Goal: Task Accomplishment & Management: Use online tool/utility

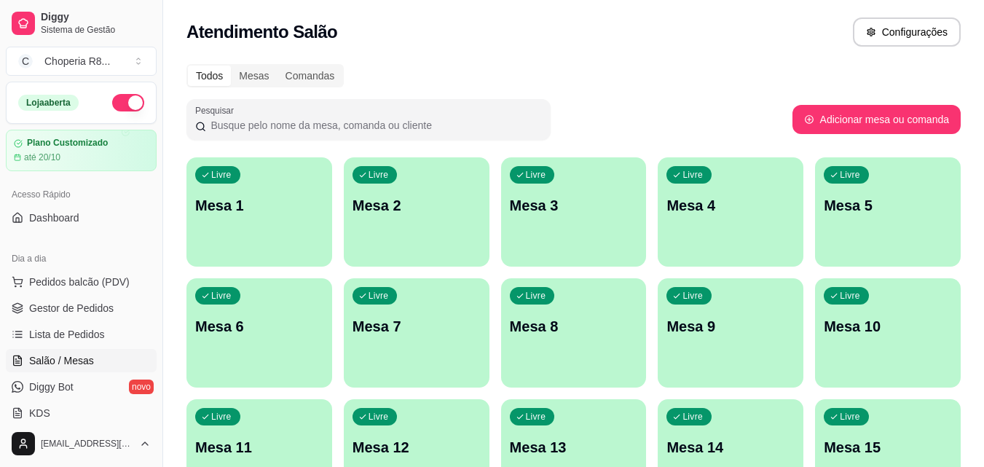
click at [248, 353] on div "Livre Mesa 6" at bounding box center [259, 324] width 146 height 92
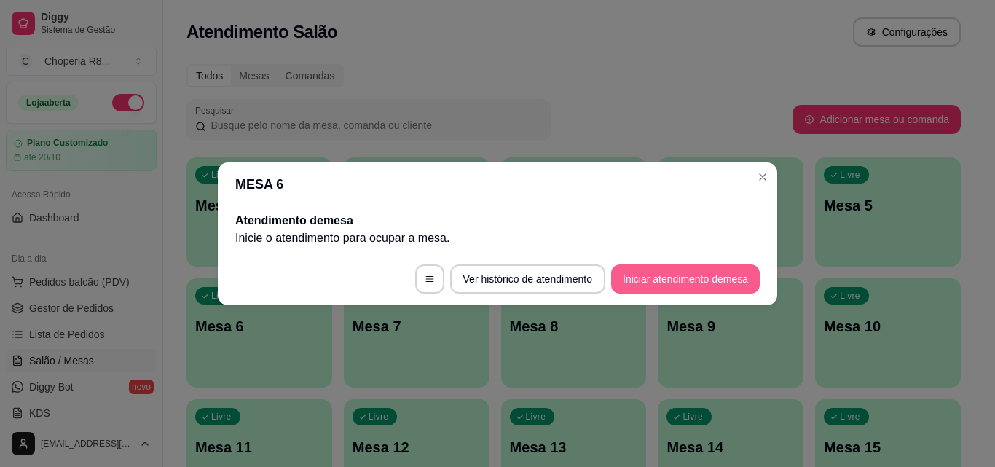
click at [638, 275] on button "Iniciar atendimento de mesa" at bounding box center [685, 278] width 149 height 29
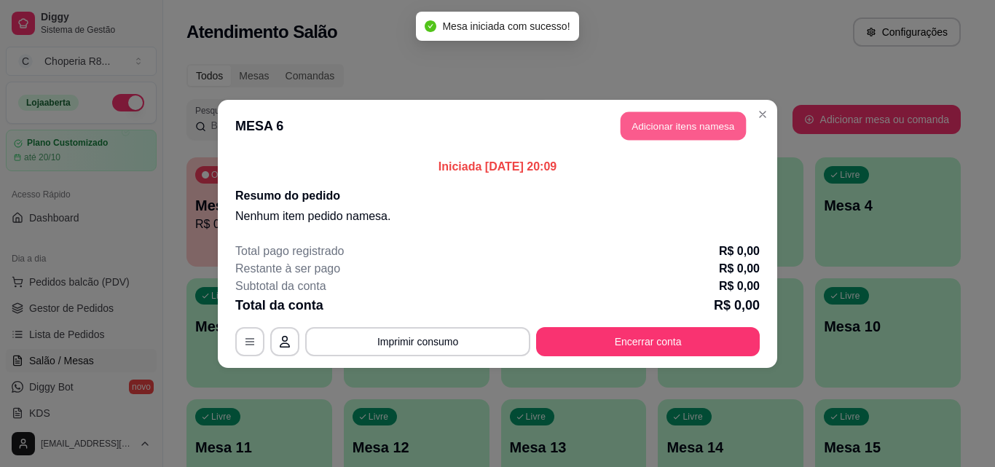
click at [685, 125] on button "Adicionar itens na mesa" at bounding box center [683, 125] width 125 height 28
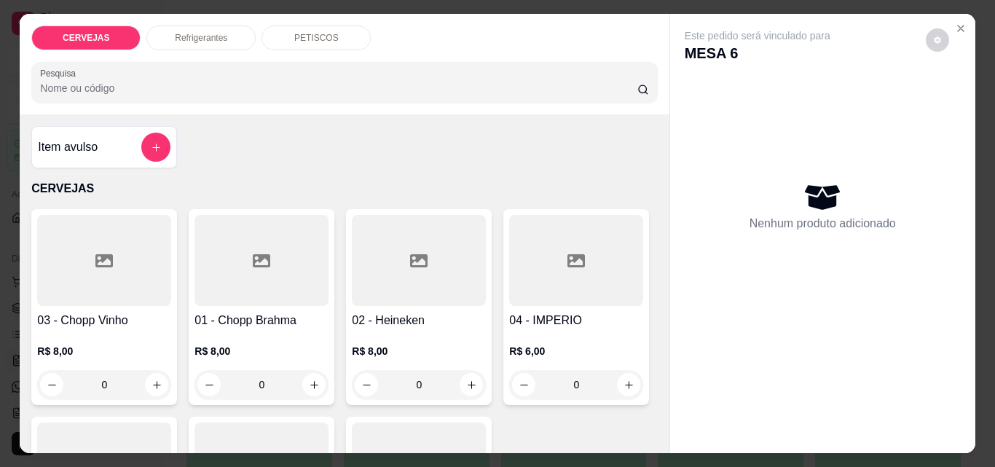
drag, startPoint x: 99, startPoint y: 381, endPoint x: 63, endPoint y: 384, distance: 35.8
click at [63, 384] on input "0" at bounding box center [104, 384] width 82 height 29
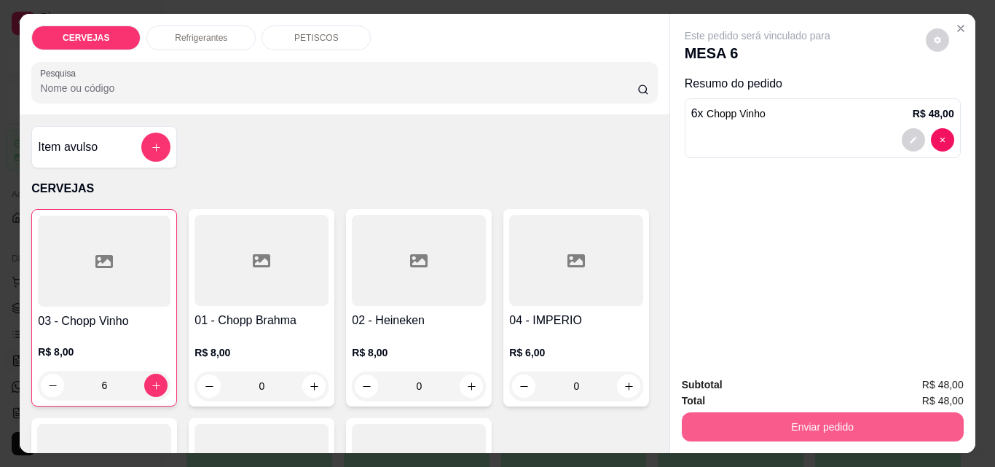
type input "6"
click at [806, 423] on button "Enviar pedido" at bounding box center [821, 426] width 273 height 28
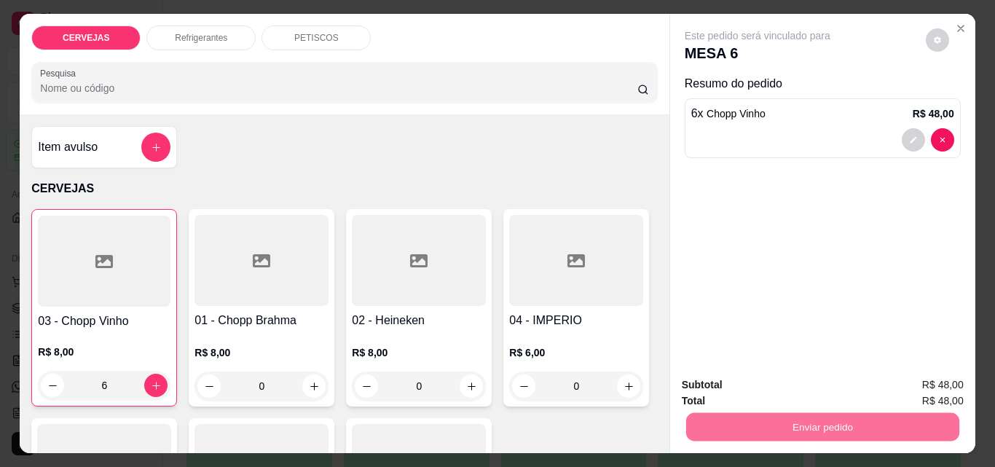
click at [802, 385] on button "Registrar cliente" at bounding box center [828, 386] width 96 height 28
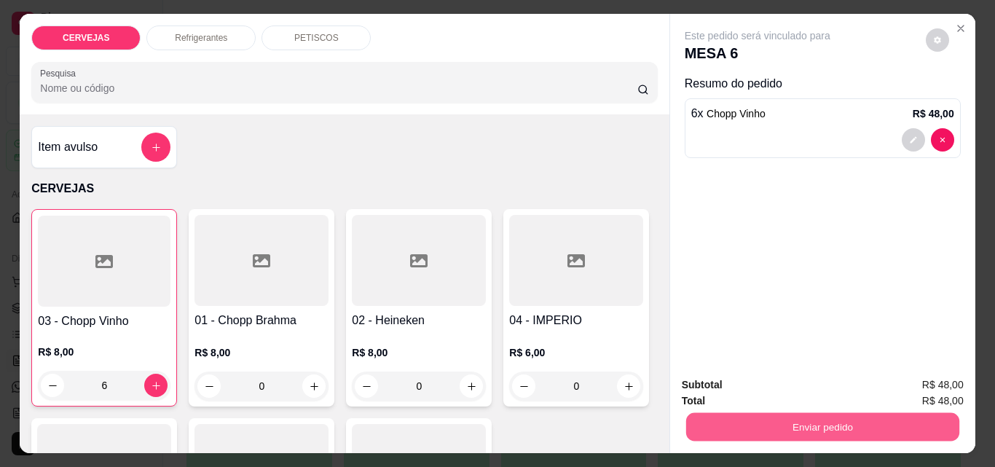
click at [780, 420] on button "Enviar pedido" at bounding box center [821, 426] width 273 height 28
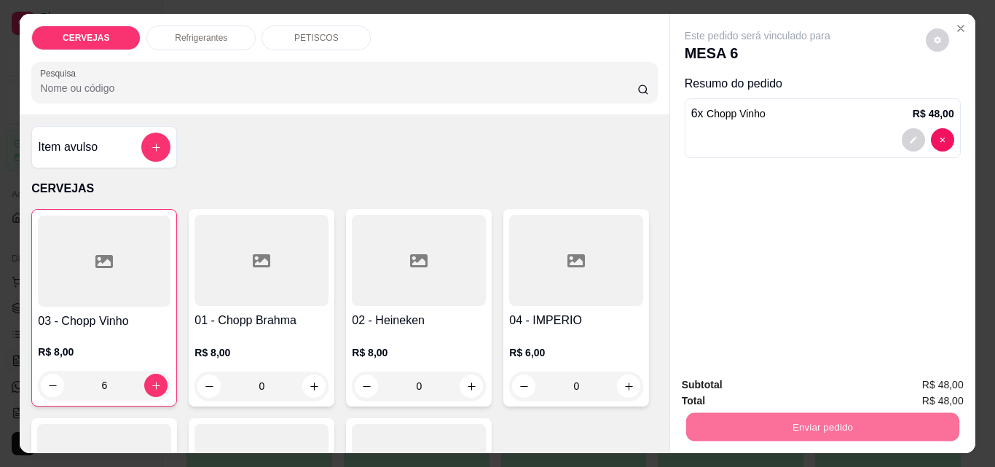
click at [900, 383] on button "Enviar pedido" at bounding box center [926, 385] width 80 height 27
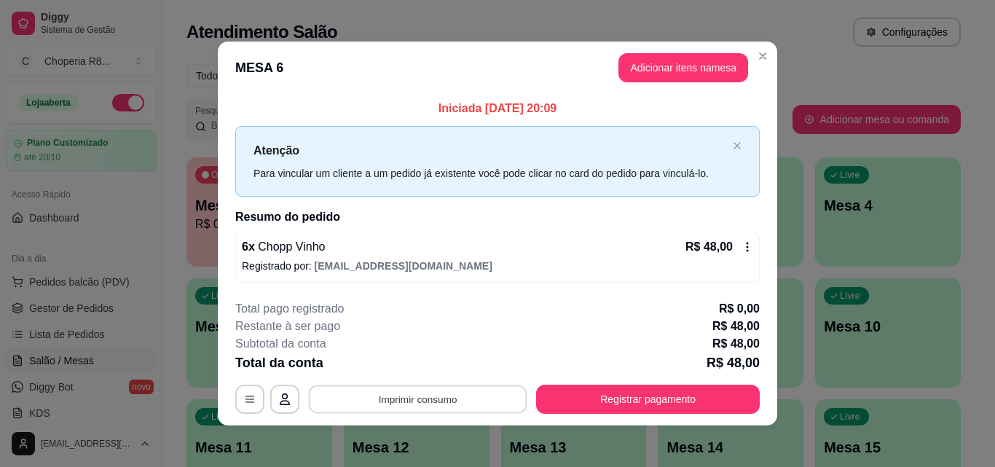
click at [479, 400] on button "Imprimir consumo" at bounding box center [418, 399] width 219 height 28
click at [420, 372] on button "IMPRESSORA" at bounding box center [417, 365] width 102 height 23
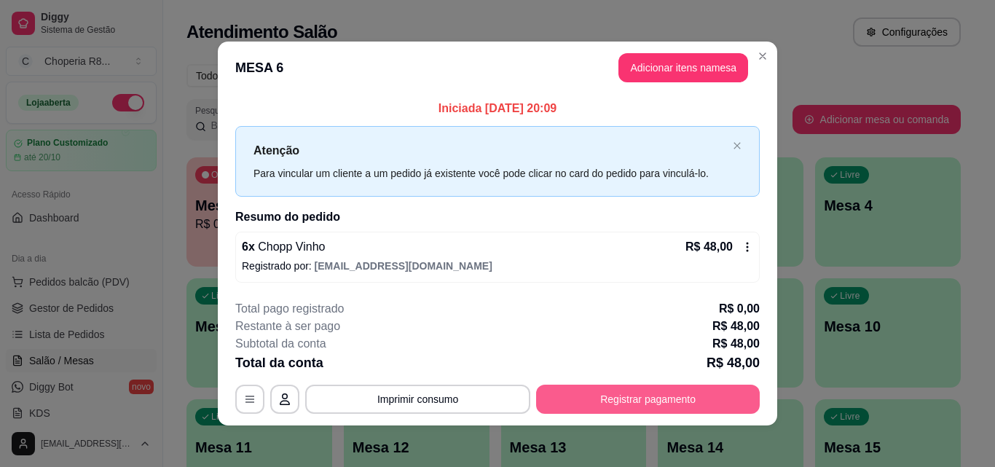
click at [565, 393] on button "Registrar pagamento" at bounding box center [648, 399] width 224 height 29
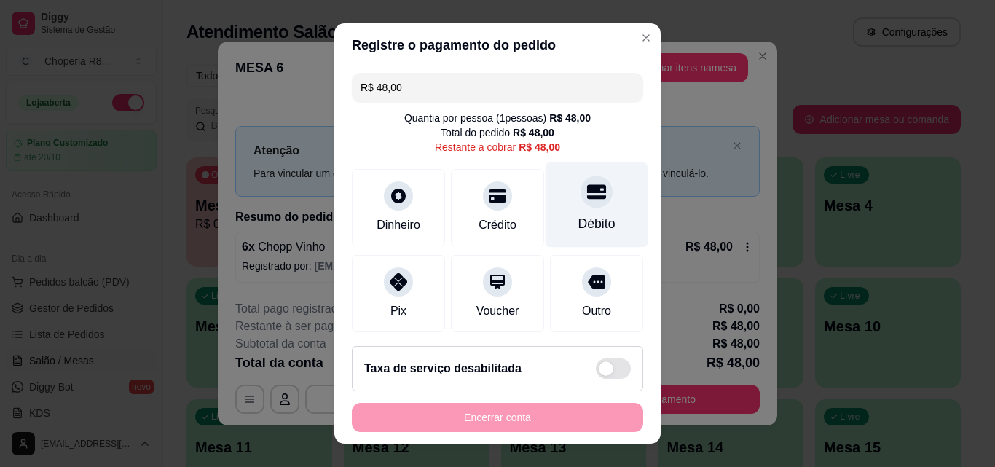
click at [590, 214] on div "Débito" at bounding box center [596, 223] width 37 height 19
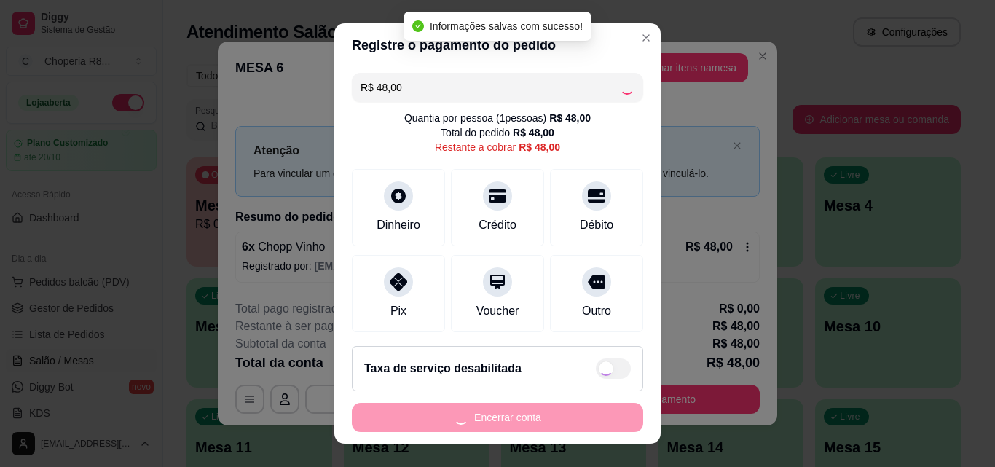
type input "R$ 0,00"
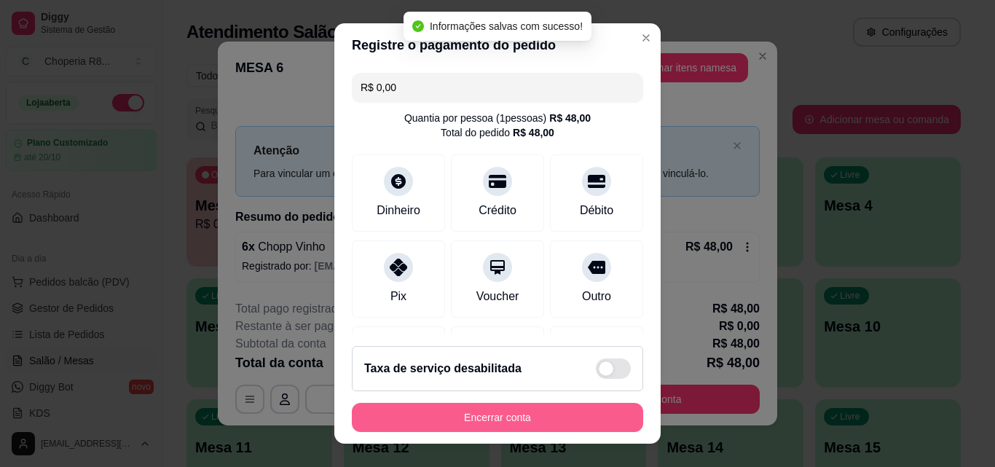
click at [503, 417] on button "Encerrar conta" at bounding box center [497, 417] width 291 height 29
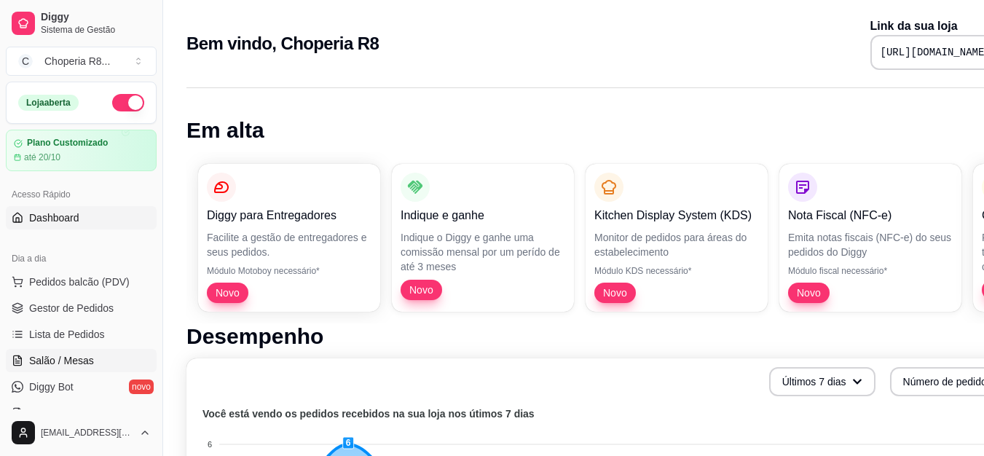
click at [84, 352] on link "Salão / Mesas" at bounding box center [81, 360] width 151 height 23
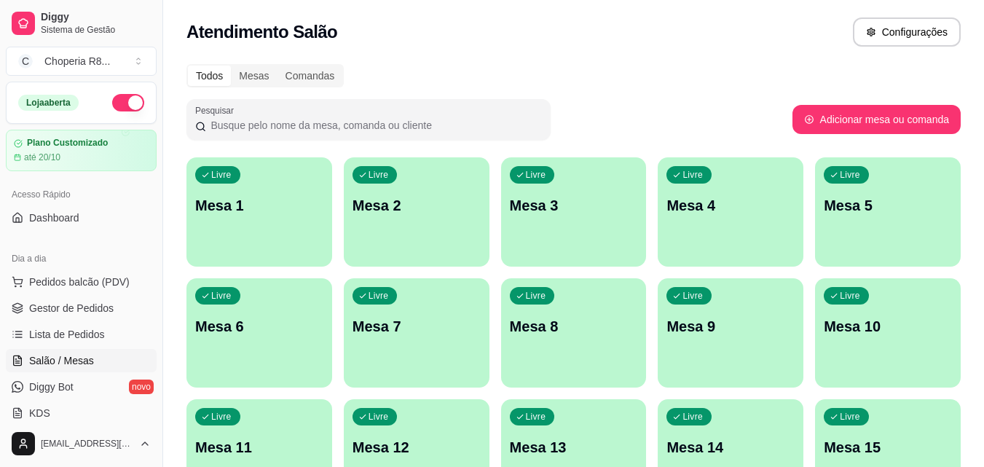
click at [87, 358] on span "Salão / Mesas" at bounding box center [61, 360] width 65 height 15
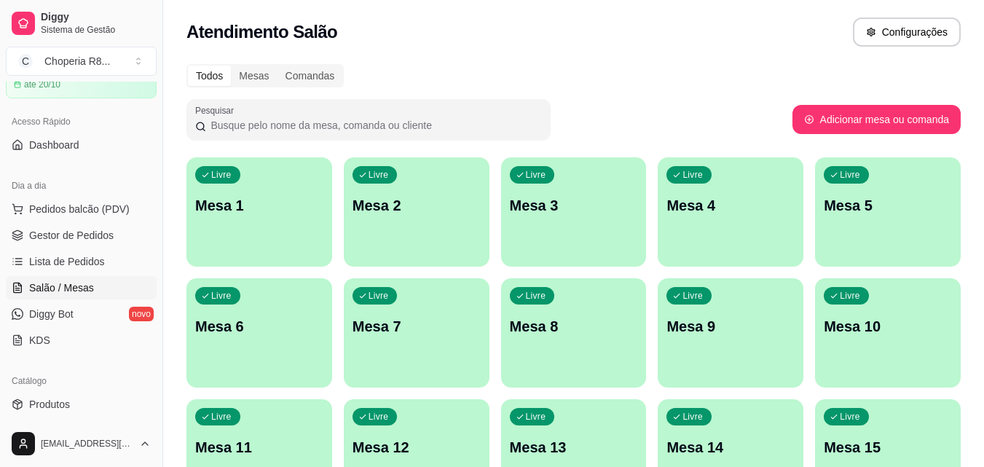
scroll to position [369, 0]
